Goal: Check status

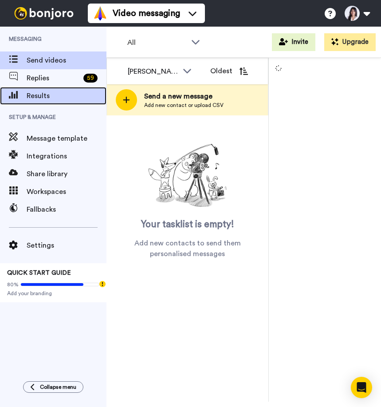
click at [59, 94] on span "Results" at bounding box center [67, 96] width 80 height 11
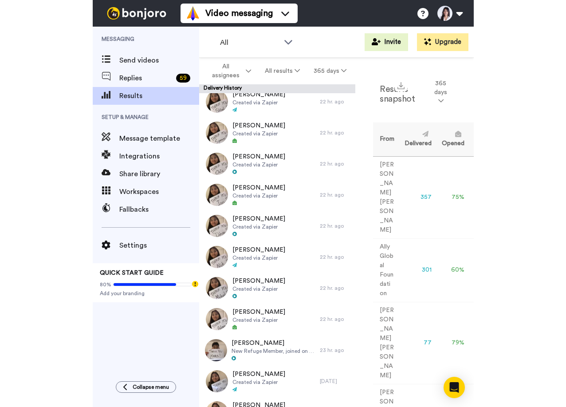
scroll to position [229, 0]
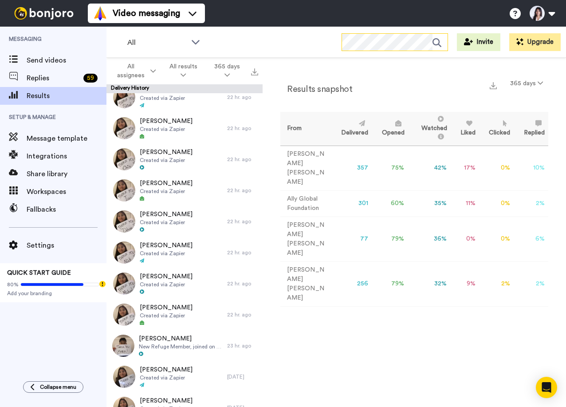
click at [381, 40] on icon at bounding box center [440, 43] width 15 height 18
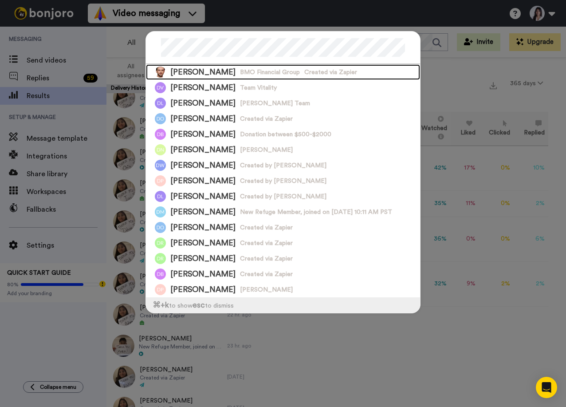
click at [356, 70] on div "Daniel STEVENS BMO Financial Group Created via Zapier" at bounding box center [283, 72] width 274 height 16
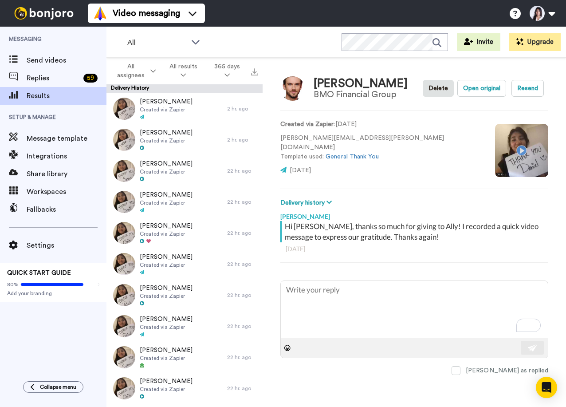
type textarea "x"
